Goal: Task Accomplishment & Management: Complete application form

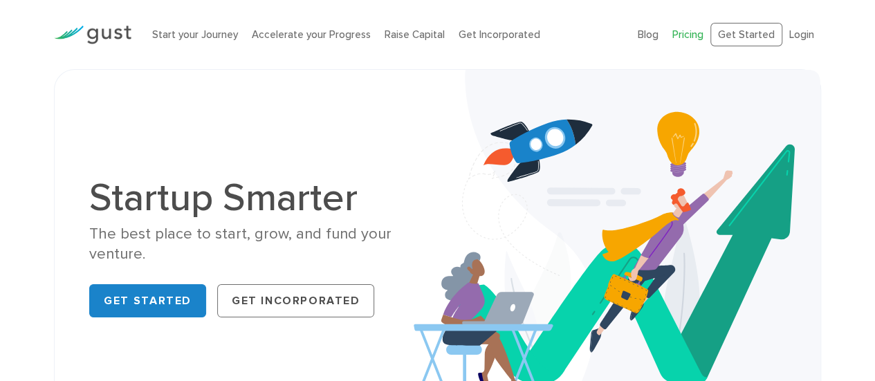
click at [693, 36] on link "Pricing" at bounding box center [687, 34] width 31 height 12
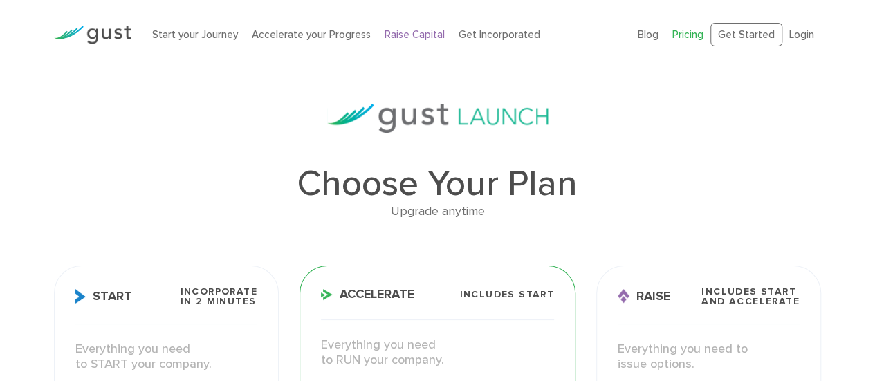
click at [418, 34] on link "Raise Capital" at bounding box center [414, 34] width 60 height 12
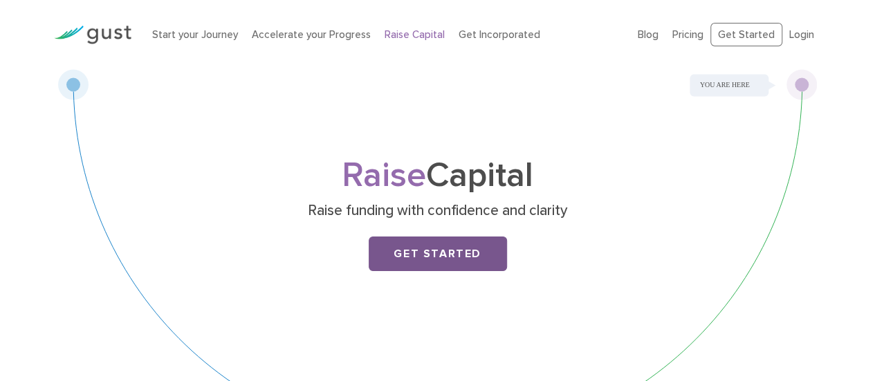
click at [470, 255] on link "Get Started" at bounding box center [438, 253] width 138 height 35
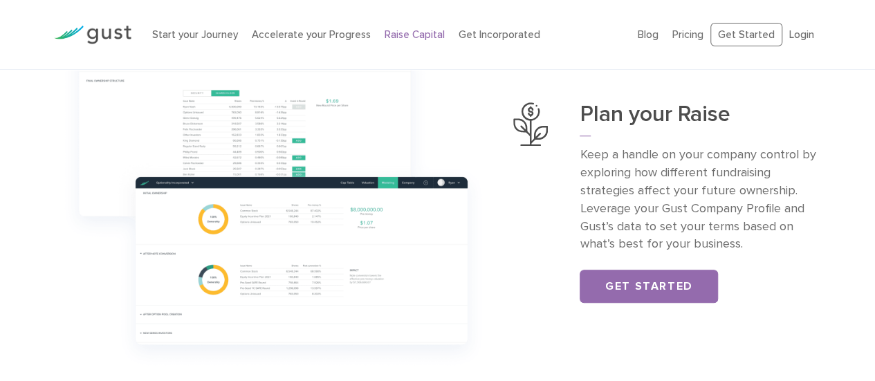
scroll to position [600, 0]
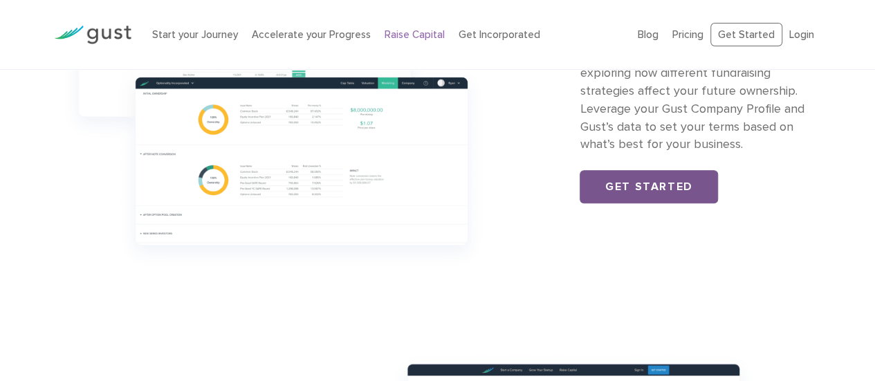
click at [680, 187] on link "Get Started" at bounding box center [648, 186] width 138 height 33
